Goal: Task Accomplishment & Management: Use online tool/utility

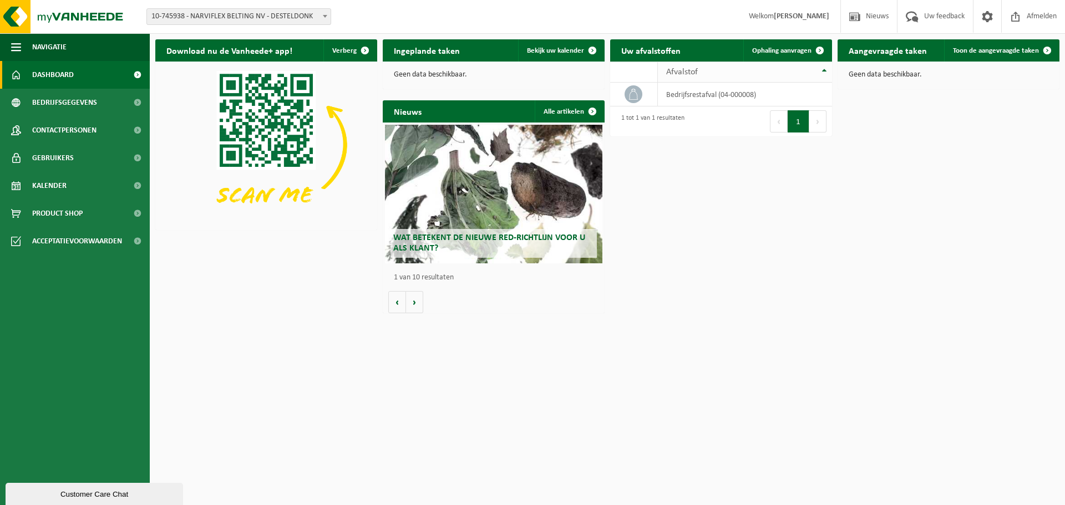
click at [714, 70] on div "Afvalstof" at bounding box center [742, 72] width 152 height 9
click at [691, 96] on td "bedrijfsrestafval (04-000008)" at bounding box center [745, 95] width 174 height 24
click at [55, 184] on span "Kalender" at bounding box center [49, 186] width 34 height 28
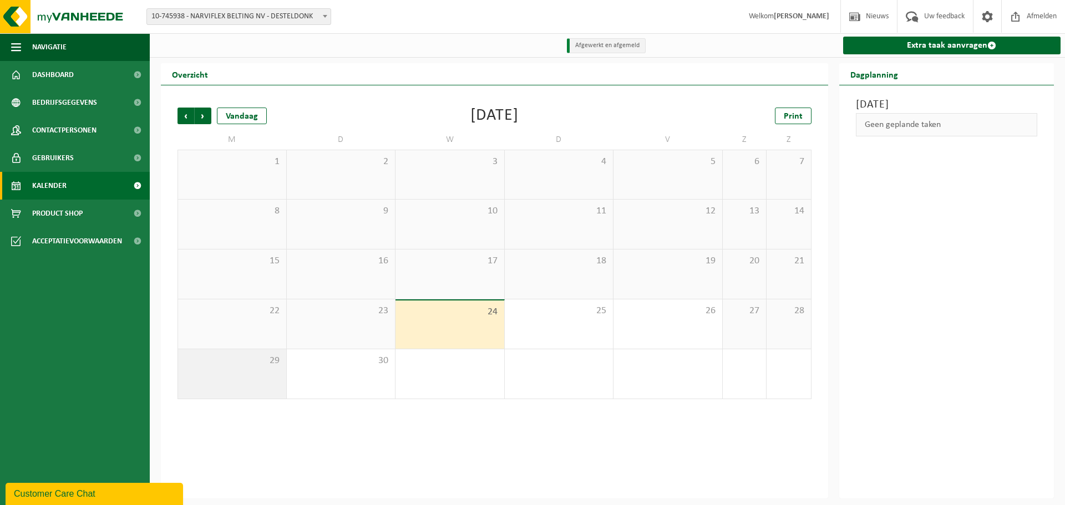
click at [240, 376] on div "29" at bounding box center [232, 373] width 108 height 49
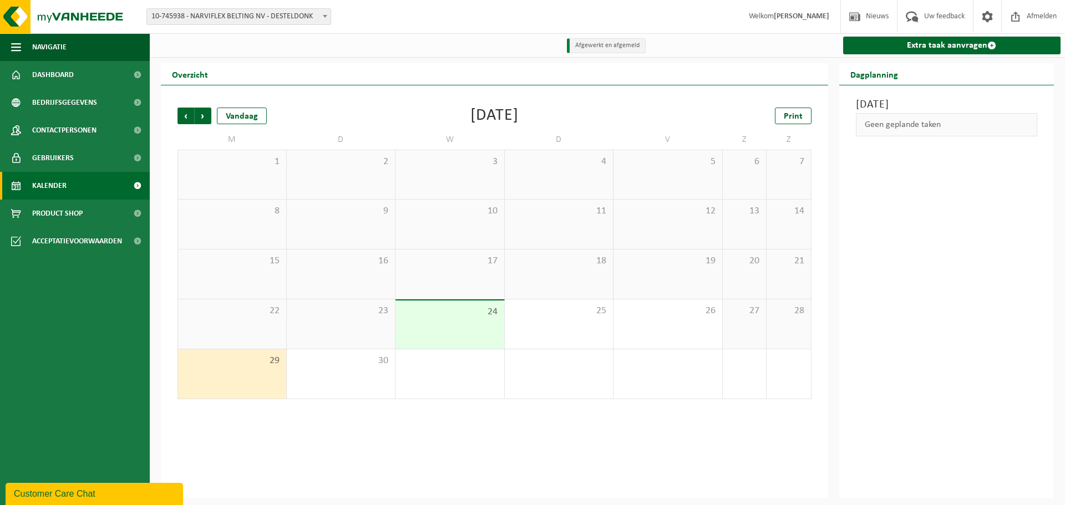
click at [258, 337] on div "22" at bounding box center [232, 324] width 108 height 49
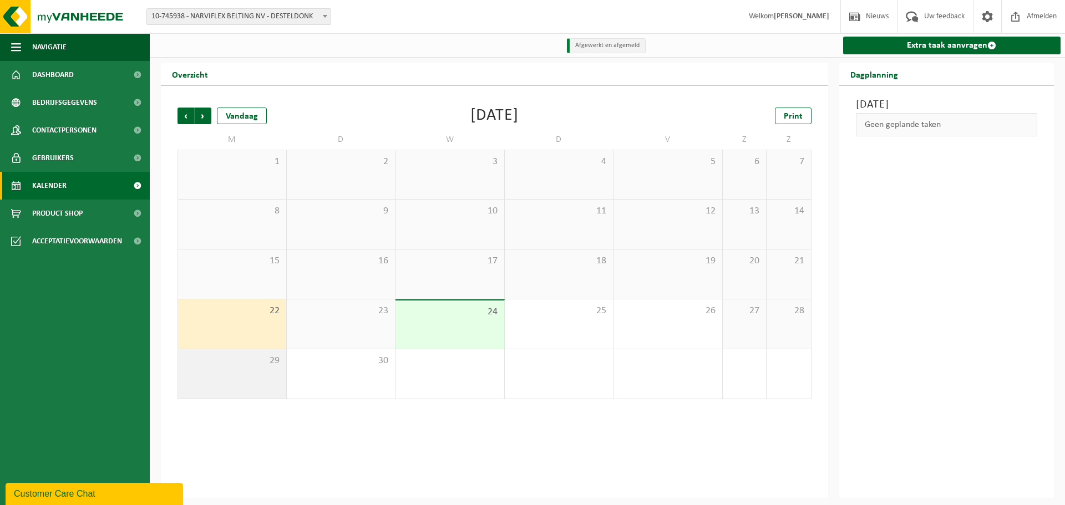
click at [248, 367] on span "29" at bounding box center [232, 361] width 97 height 12
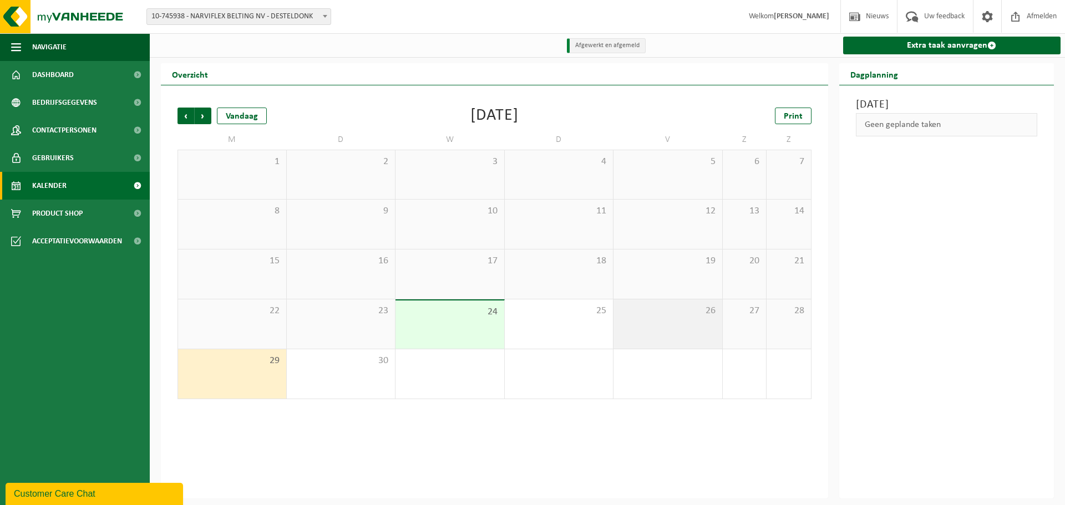
click at [697, 313] on span "26" at bounding box center [668, 311] width 98 height 12
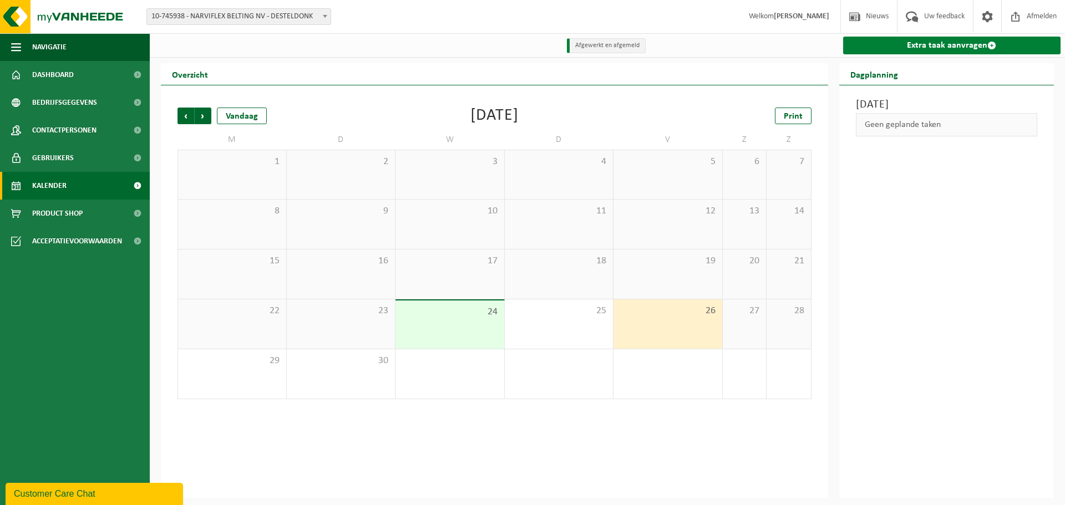
click at [990, 42] on span at bounding box center [991, 45] width 9 height 9
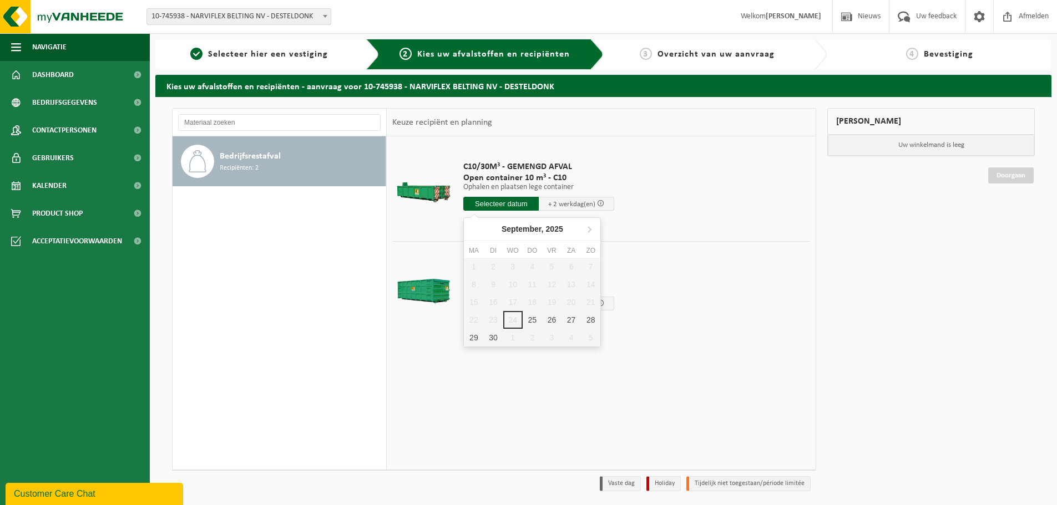
click at [508, 199] on input "text" at bounding box center [500, 204] width 75 height 14
click at [553, 317] on div "26" at bounding box center [551, 320] width 19 height 18
type input "Van 2025-09-26"
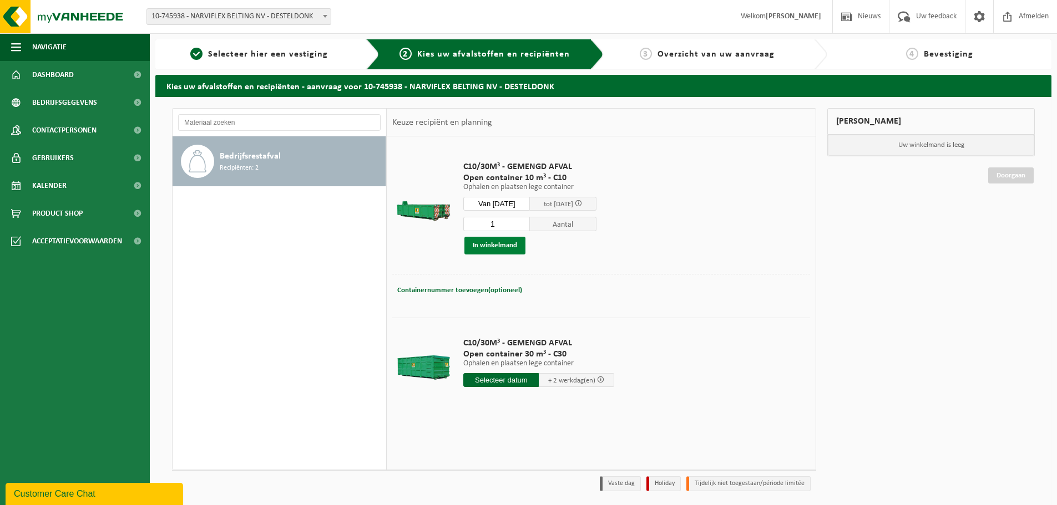
click at [510, 242] on button "In winkelmand" at bounding box center [494, 246] width 61 height 18
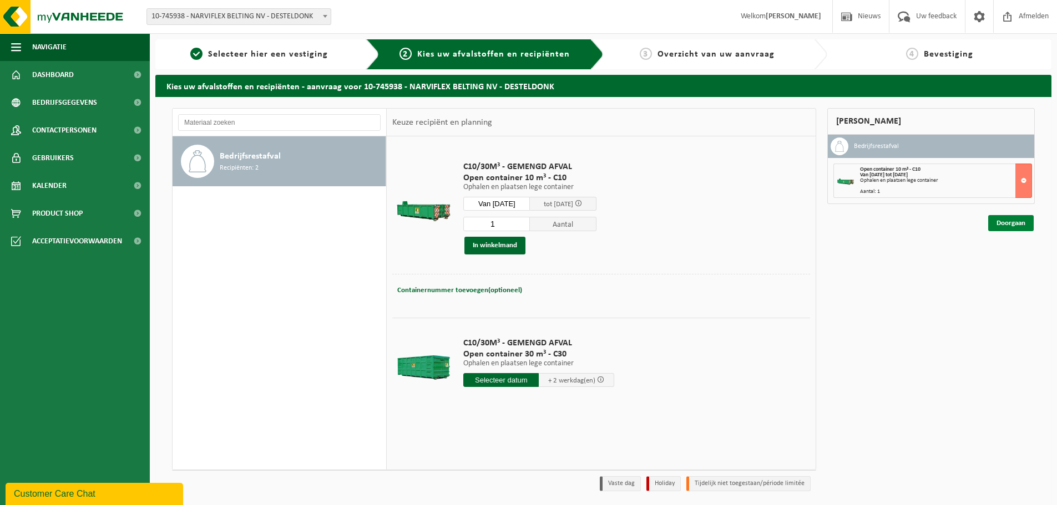
click at [1022, 226] on link "Doorgaan" at bounding box center [1010, 223] width 45 height 16
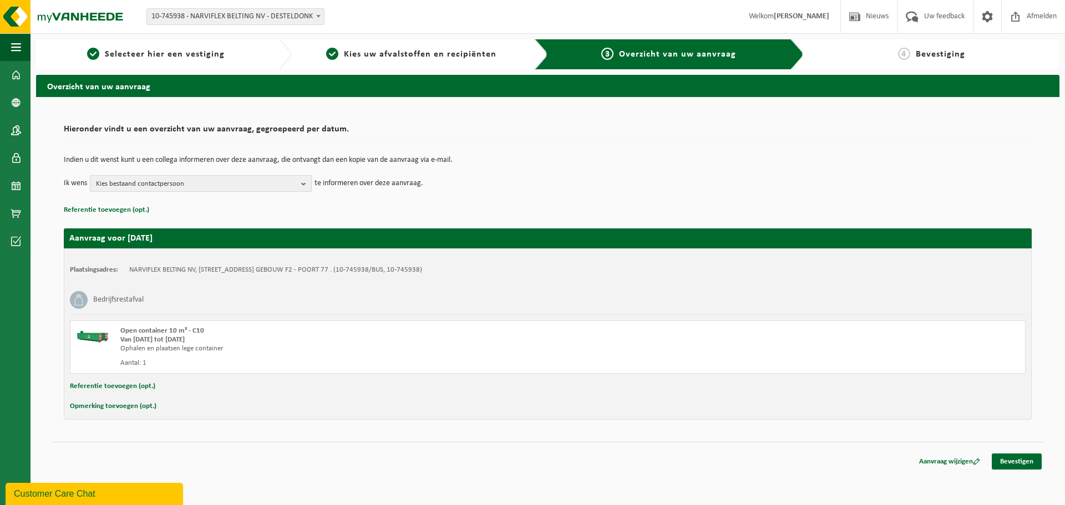
click at [305, 186] on b "button" at bounding box center [306, 184] width 10 height 16
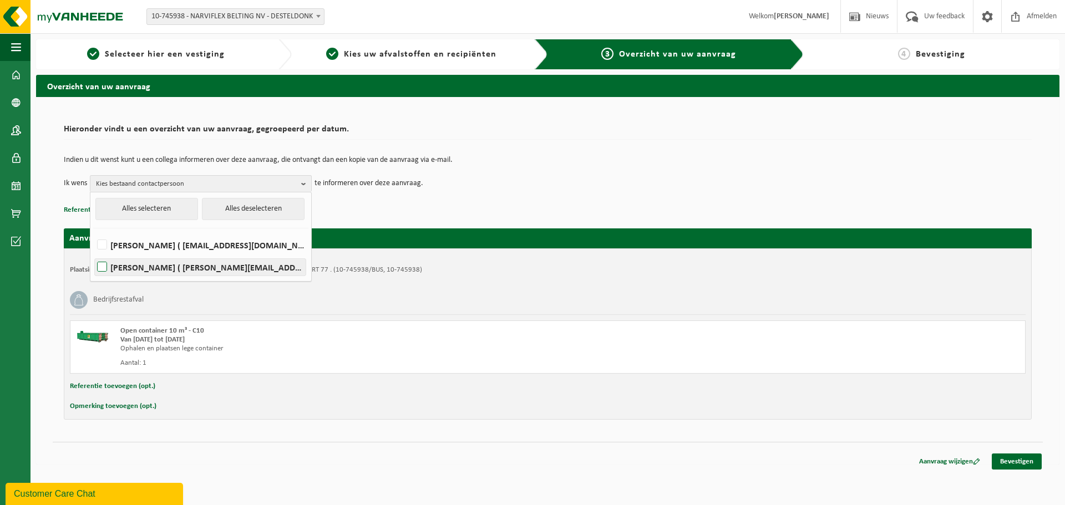
click at [194, 268] on label "[PERSON_NAME] ( [PERSON_NAME][EMAIL_ADDRESS][DOMAIN_NAME] )" at bounding box center [200, 267] width 211 height 17
click at [93, 253] on input "[PERSON_NAME] ( [PERSON_NAME][EMAIL_ADDRESS][DOMAIN_NAME] )" at bounding box center [93, 253] width 1 height 1
click at [247, 212] on button "Alles deselecteren" at bounding box center [253, 209] width 103 height 22
checkbox input "false"
click at [461, 207] on p "Referentie toevoegen (opt.)" at bounding box center [548, 210] width 968 height 14
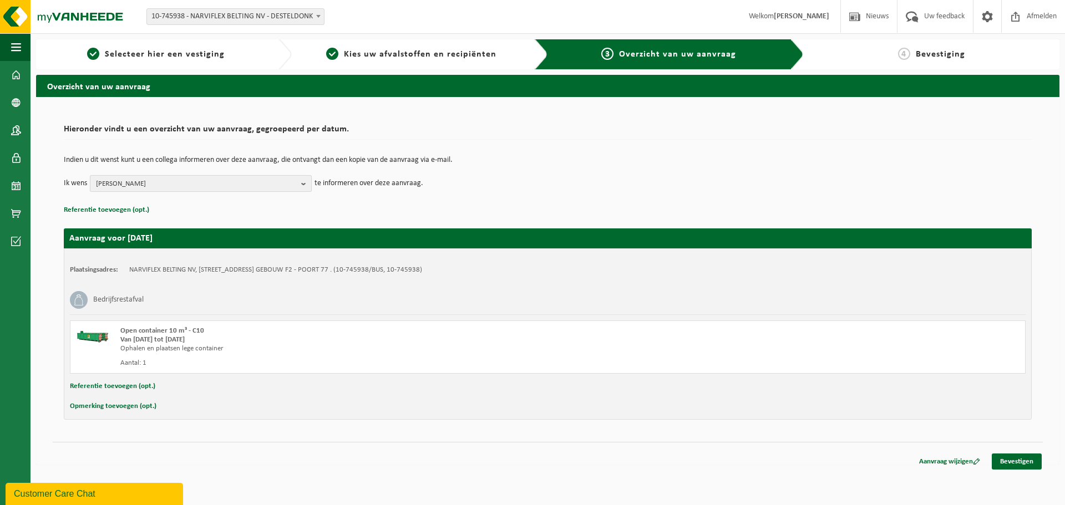
click at [306, 184] on b "button" at bounding box center [306, 184] width 10 height 16
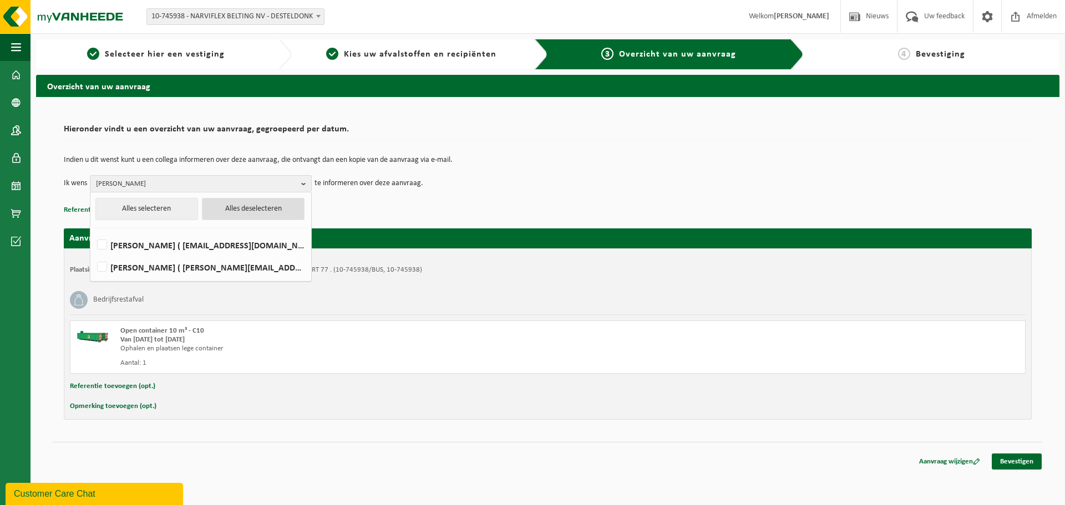
click at [237, 210] on button "Alles deselecteren" at bounding box center [253, 209] width 103 height 22
click at [405, 204] on p "Referentie toevoegen (opt.)" at bounding box center [548, 210] width 968 height 14
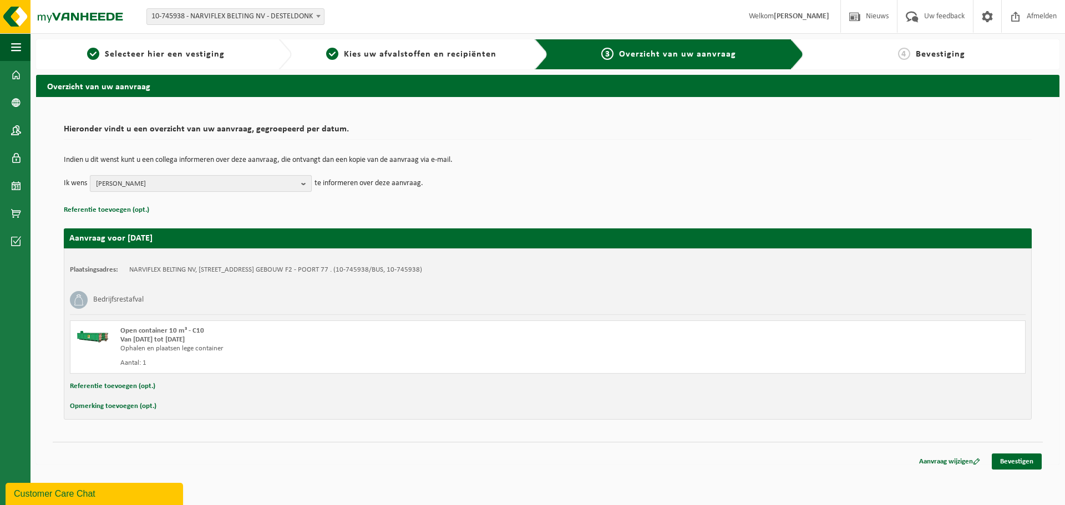
click at [304, 183] on b "button" at bounding box center [306, 184] width 10 height 16
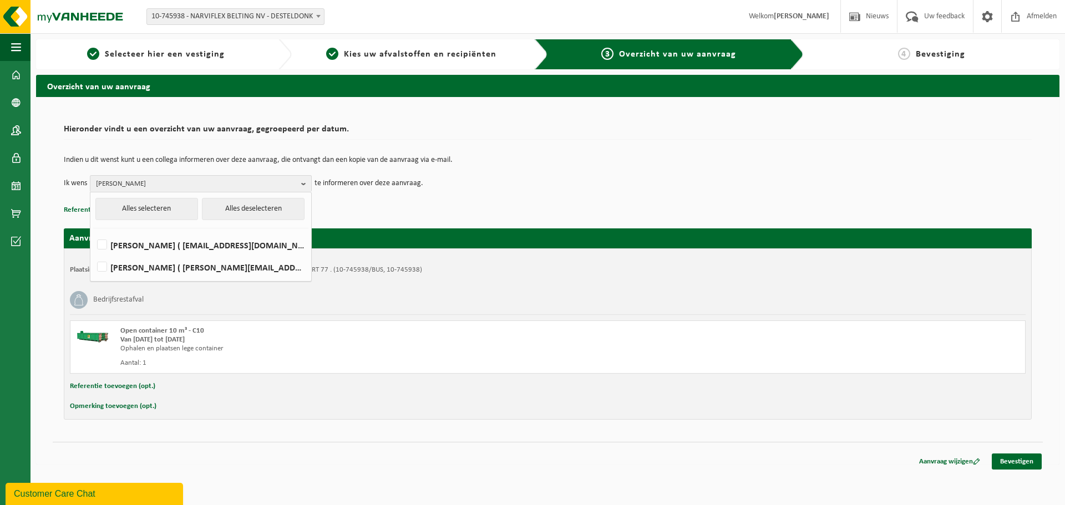
click at [399, 201] on div "Indien u dit wenst kunt u een collega informeren over deze aanvraag, die ontvan…" at bounding box center [548, 174] width 968 height 58
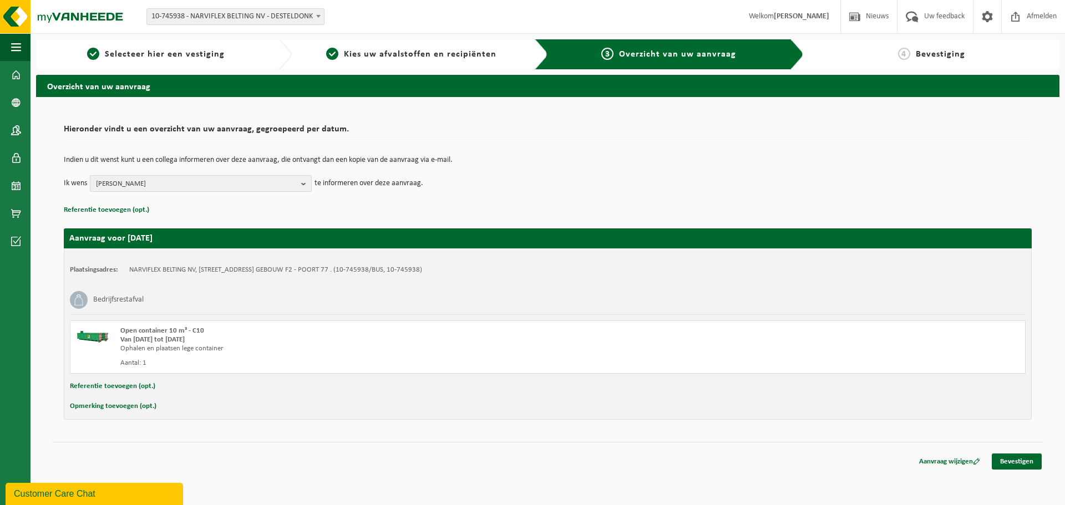
click at [189, 187] on span "[PERSON_NAME]" at bounding box center [196, 184] width 201 height 17
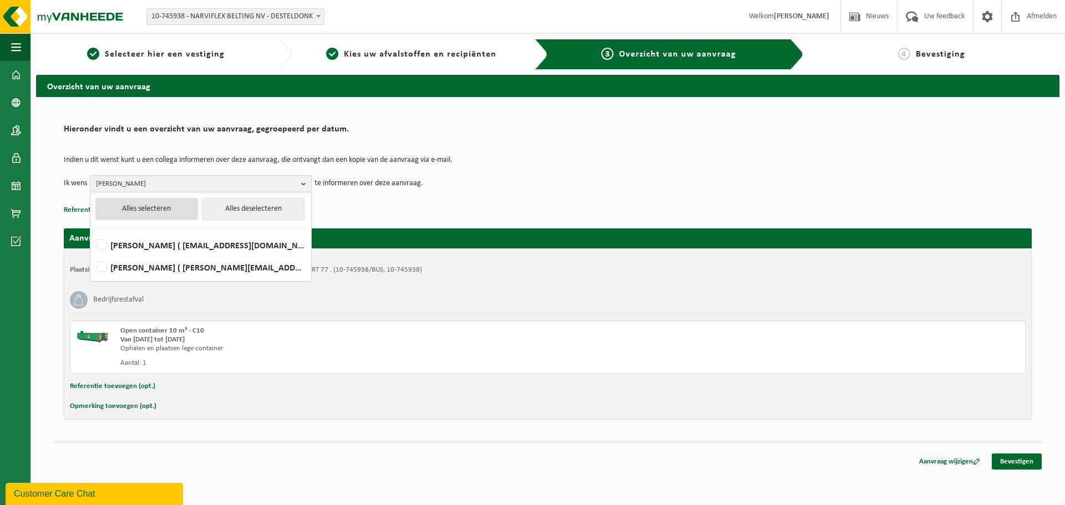
click at [167, 204] on button "Alles selecteren" at bounding box center [146, 209] width 103 height 22
checkbox input "true"
click at [163, 205] on button "Alles selecteren" at bounding box center [146, 209] width 103 height 22
click at [251, 203] on button "Alles deselecteren" at bounding box center [253, 209] width 103 height 22
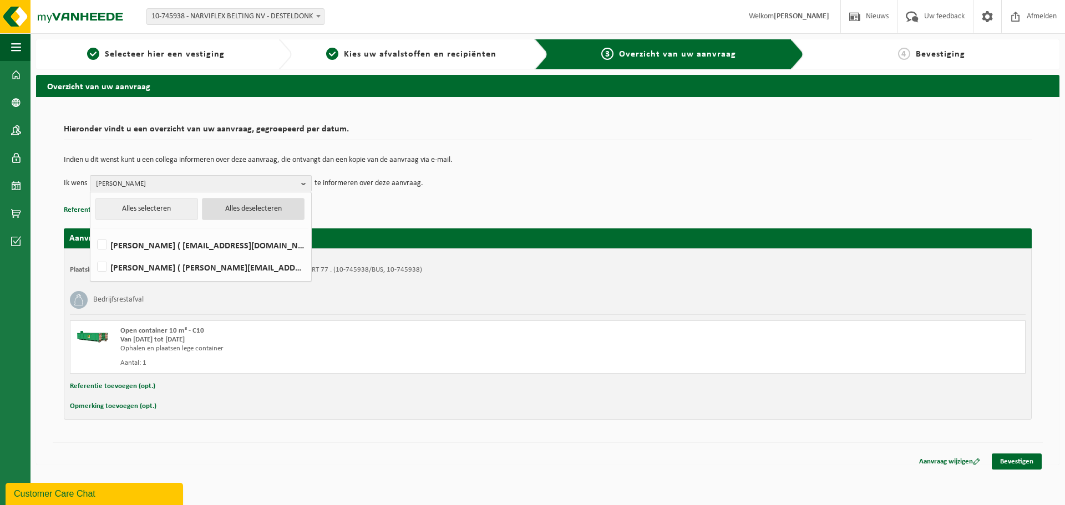
checkbox input "false"
click at [498, 217] on p "Referentie toevoegen (opt.)" at bounding box center [548, 210] width 968 height 14
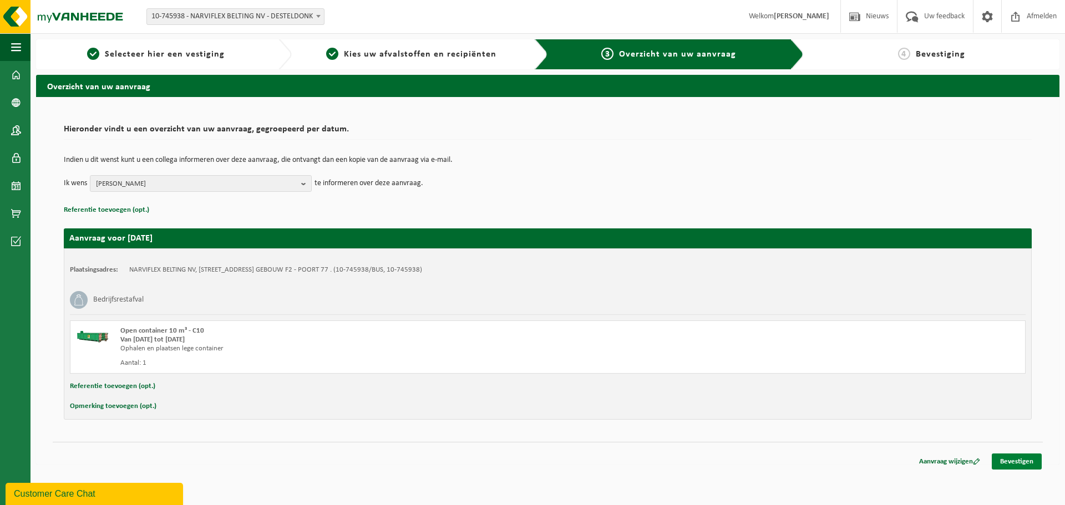
click at [1026, 460] on link "Bevestigen" at bounding box center [1017, 462] width 50 height 16
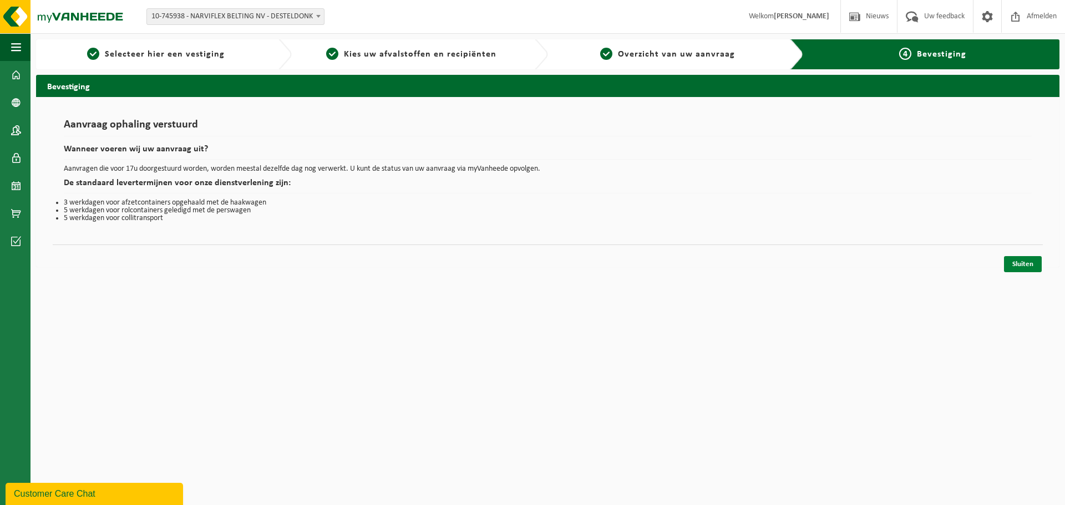
click at [1032, 262] on link "Sluiten" at bounding box center [1023, 264] width 38 height 16
